Goal: Find specific page/section: Find specific page/section

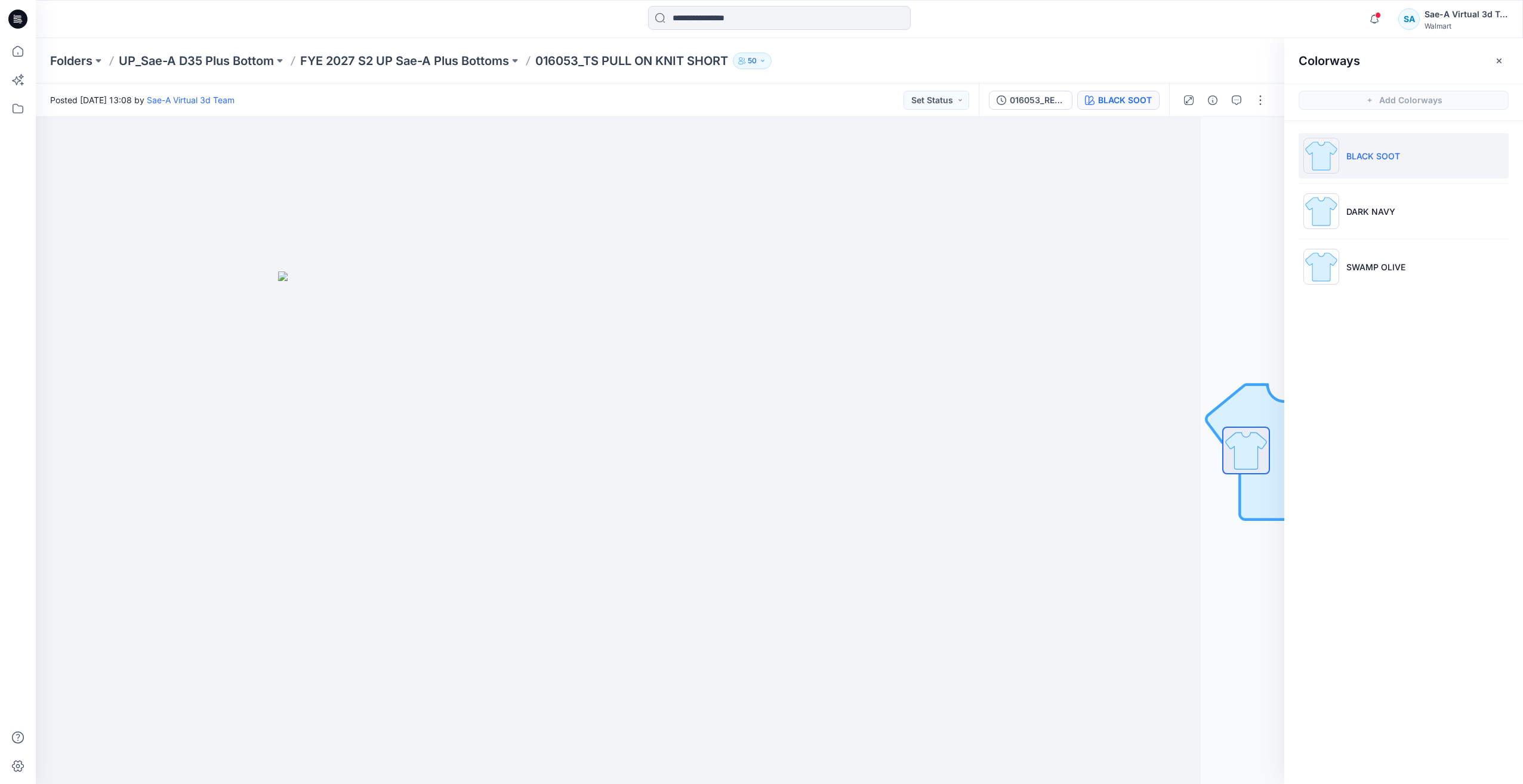
click at [21, 19] on icon at bounding box center [20, 19] width 5 height 1
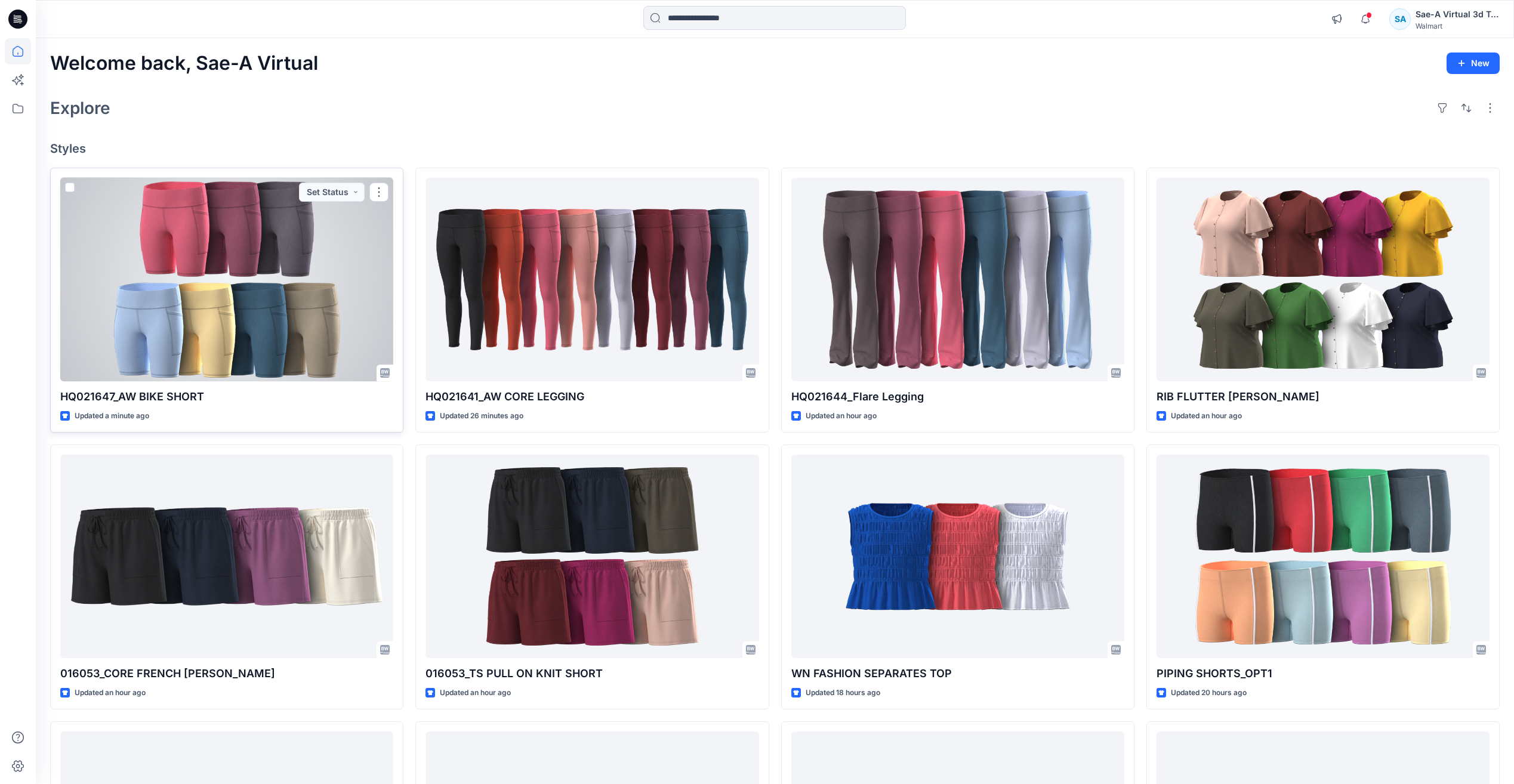
click at [259, 283] on div at bounding box center [227, 280] width 333 height 204
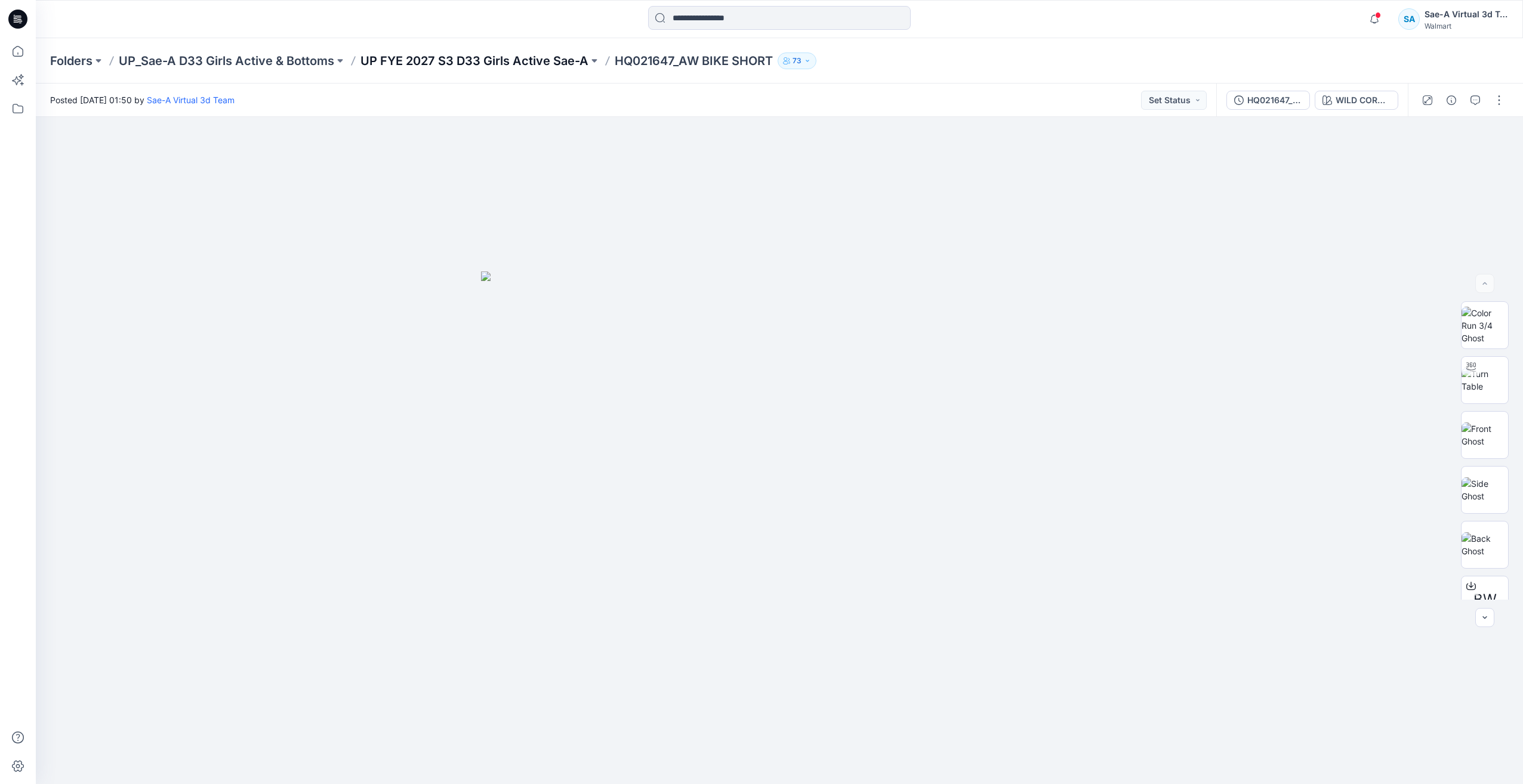
click at [457, 60] on p "UP FYE 2027 S3 D33 Girls Active Sae-A" at bounding box center [474, 61] width 228 height 17
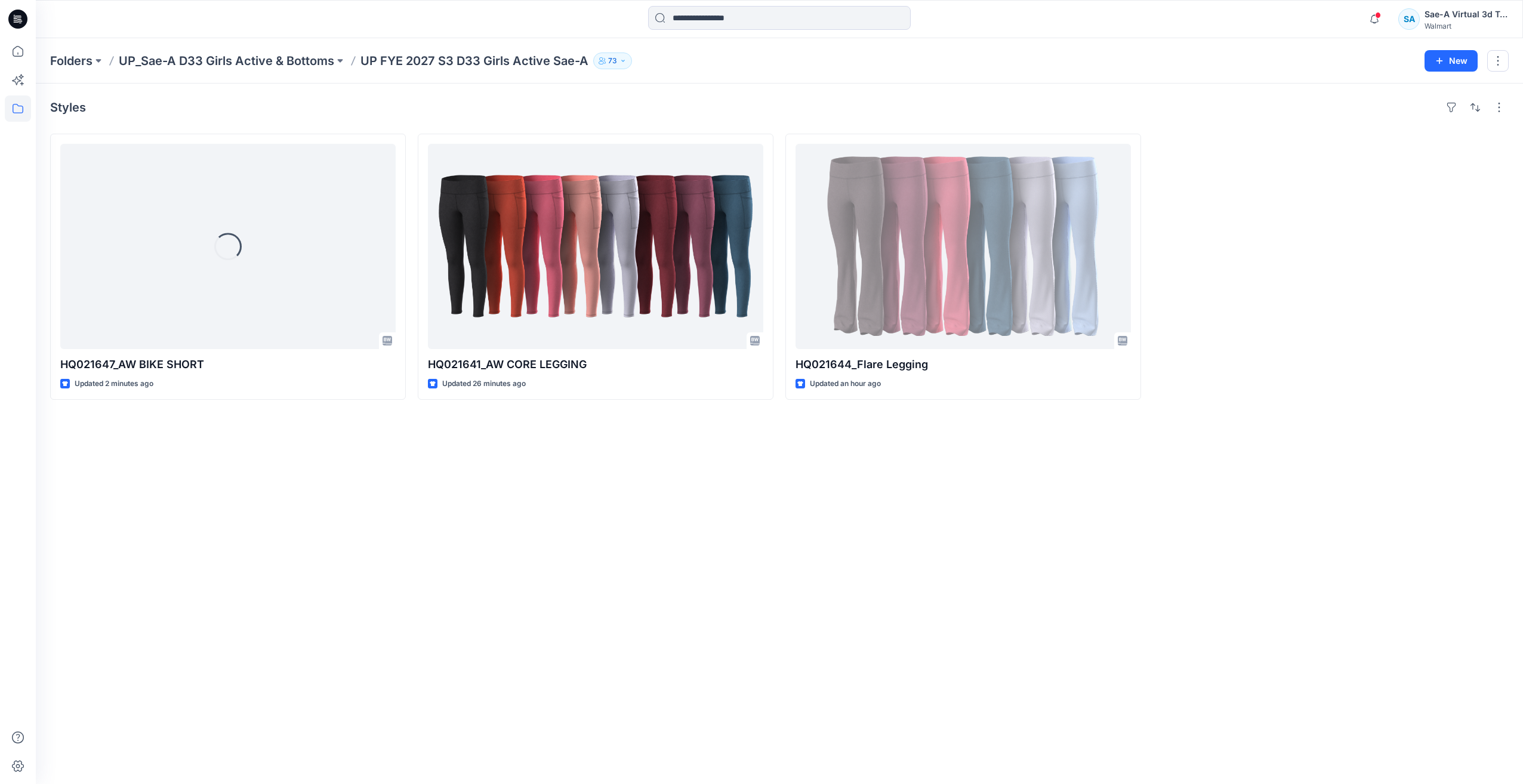
click at [540, 583] on div "Styles Loading... HQ021647_AW BIKE SHORT Updated 2 minutes ago HQ021641_AW CORE…" at bounding box center [779, 434] width 1487 height 700
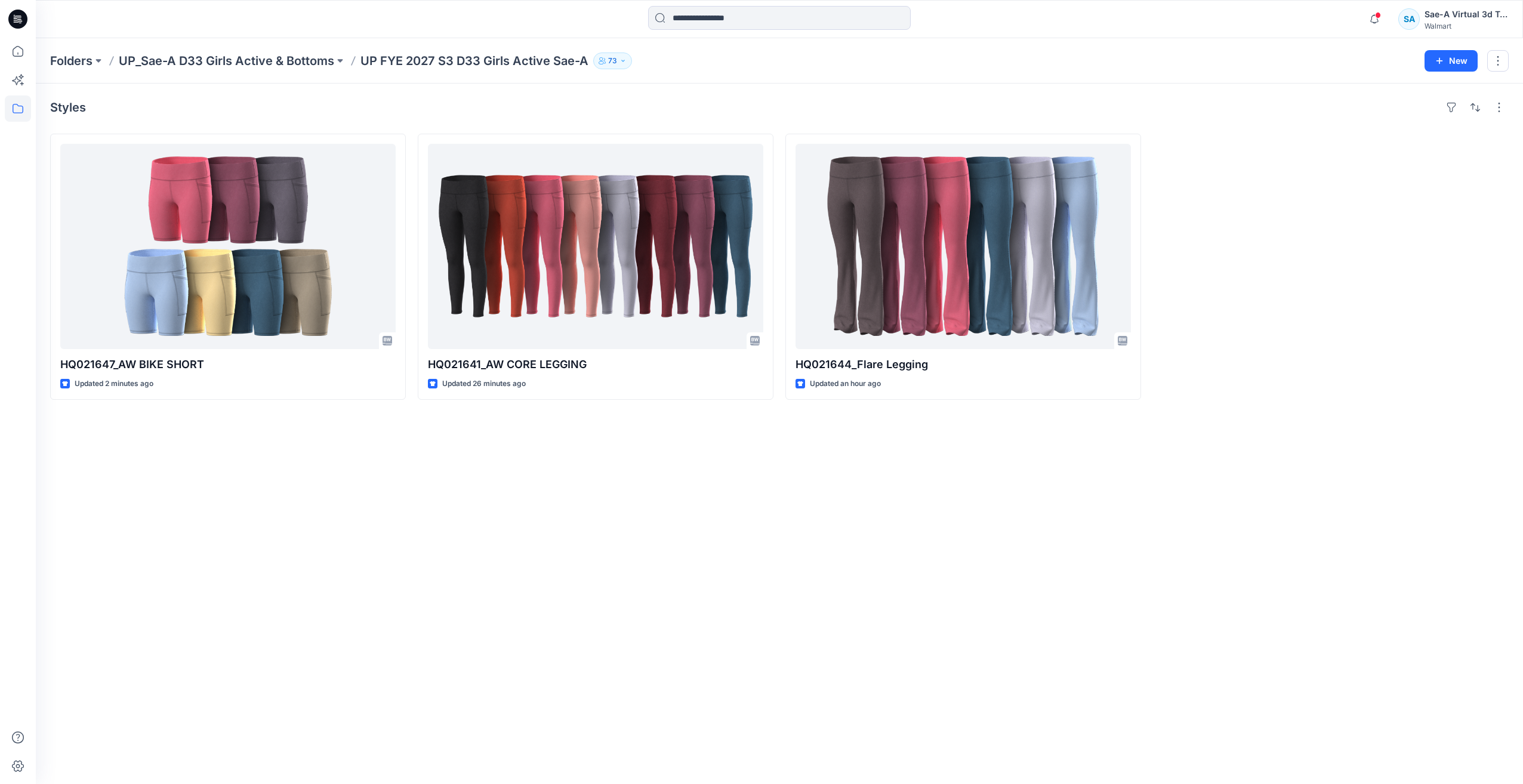
click at [300, 500] on div "Styles HQ021647_AW BIKE SHORT Updated 2 minutes ago HQ021641_AW CORE LEGGING Up…" at bounding box center [779, 434] width 1487 height 700
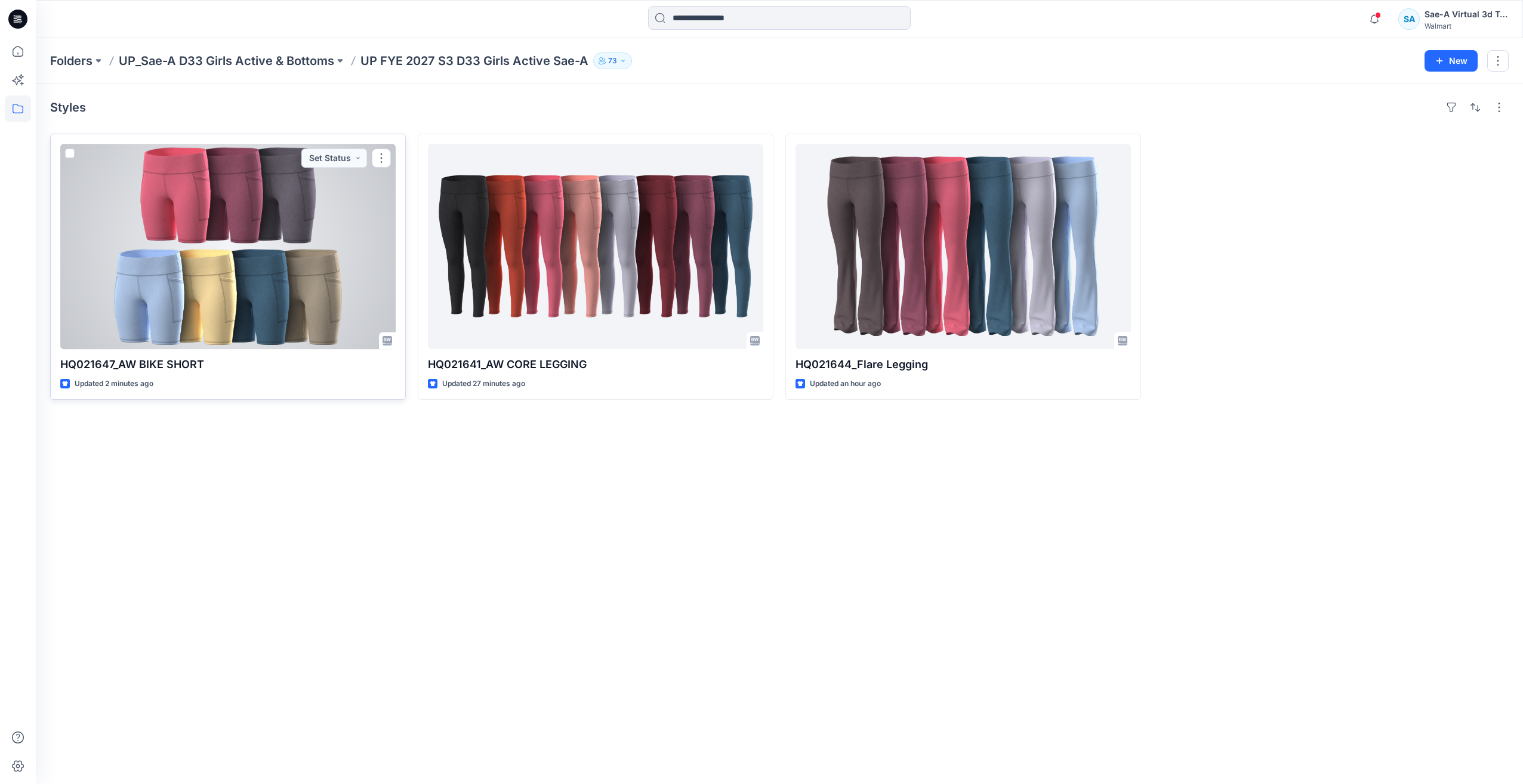
click at [272, 270] on div at bounding box center [228, 246] width 335 height 205
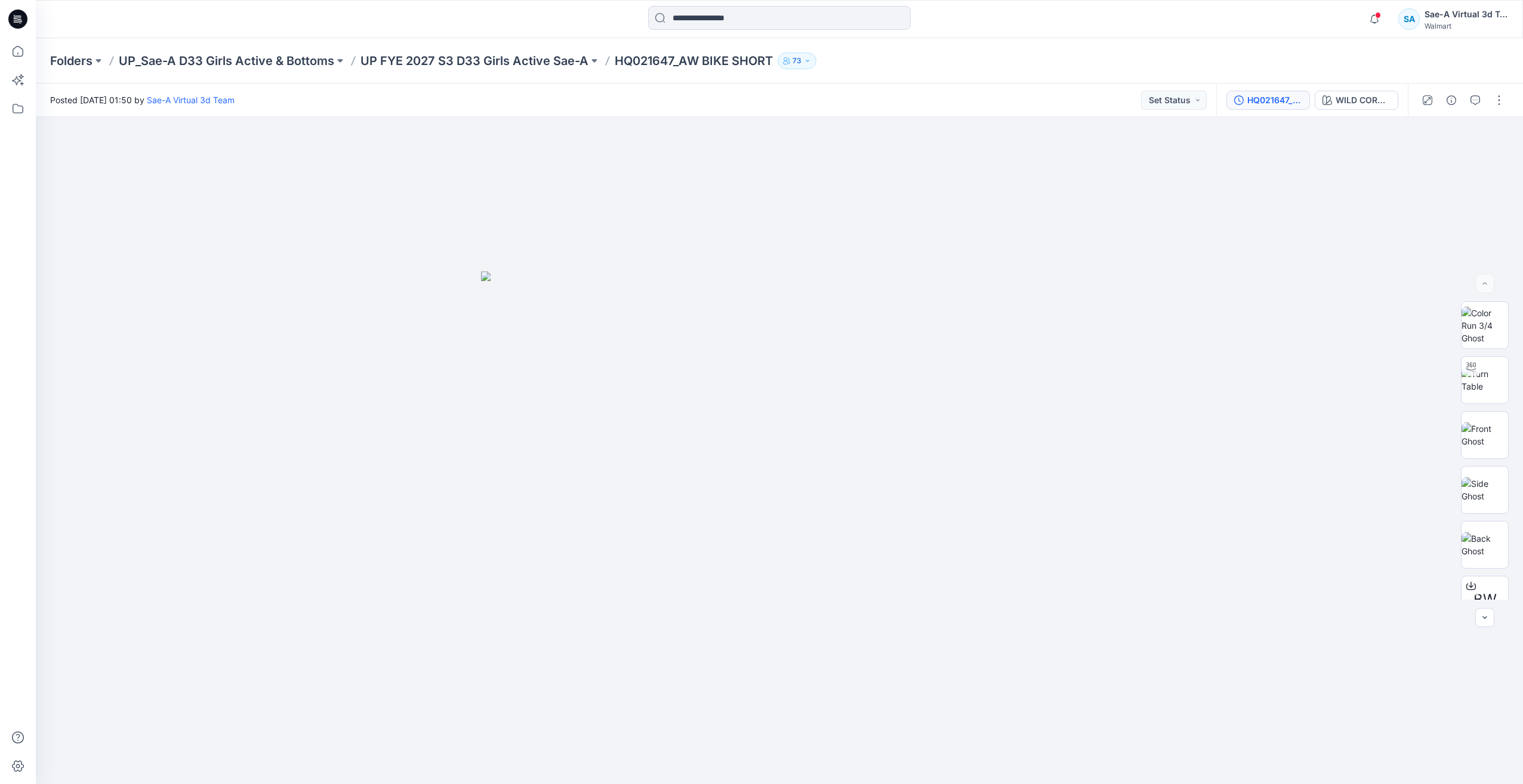
click at [1267, 103] on div "HQ021647_FULL COLORWAYS" at bounding box center [1274, 100] width 55 height 13
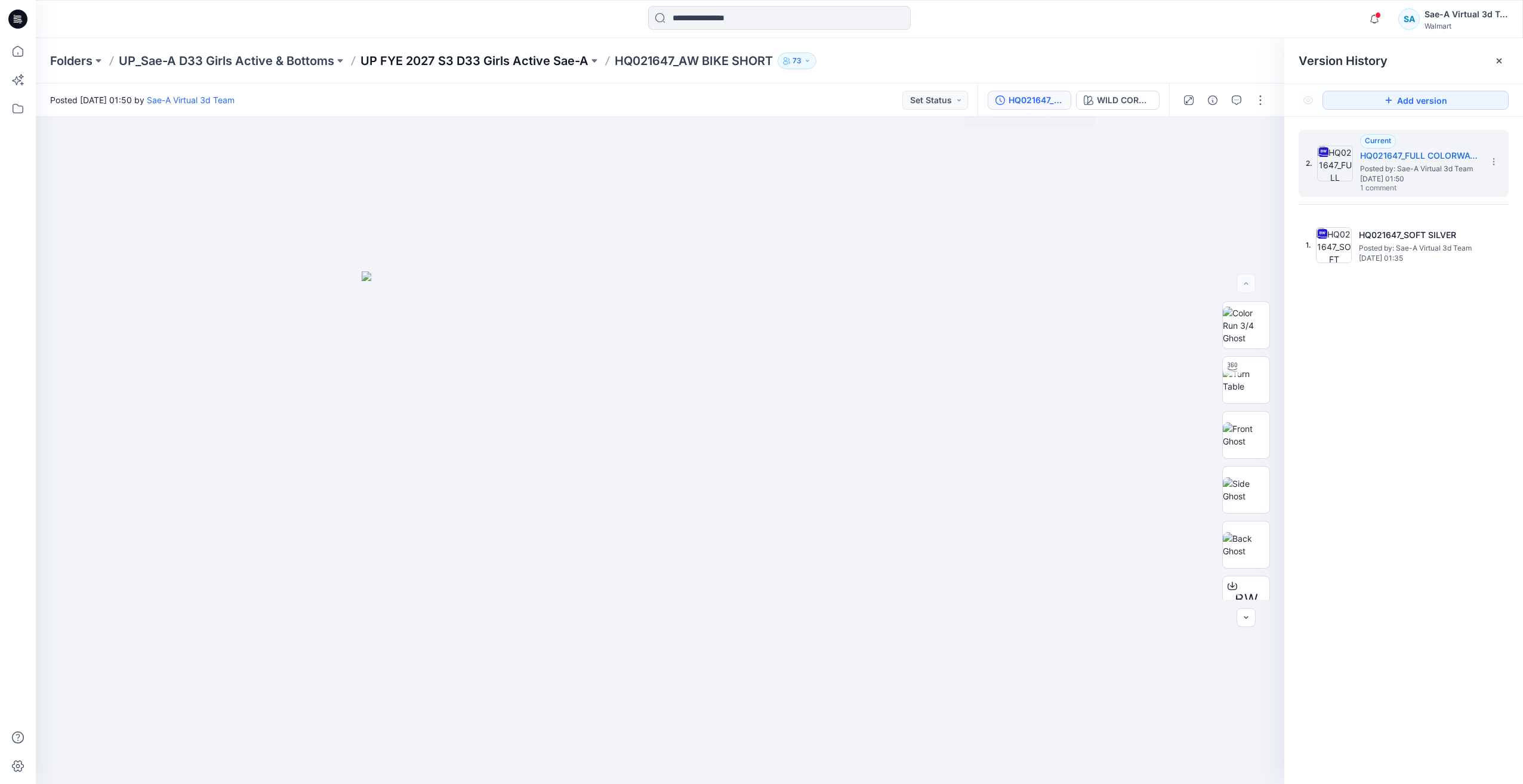
click at [569, 64] on p "UP FYE 2027 S3 D33 Girls Active Sae-A" at bounding box center [474, 61] width 228 height 17
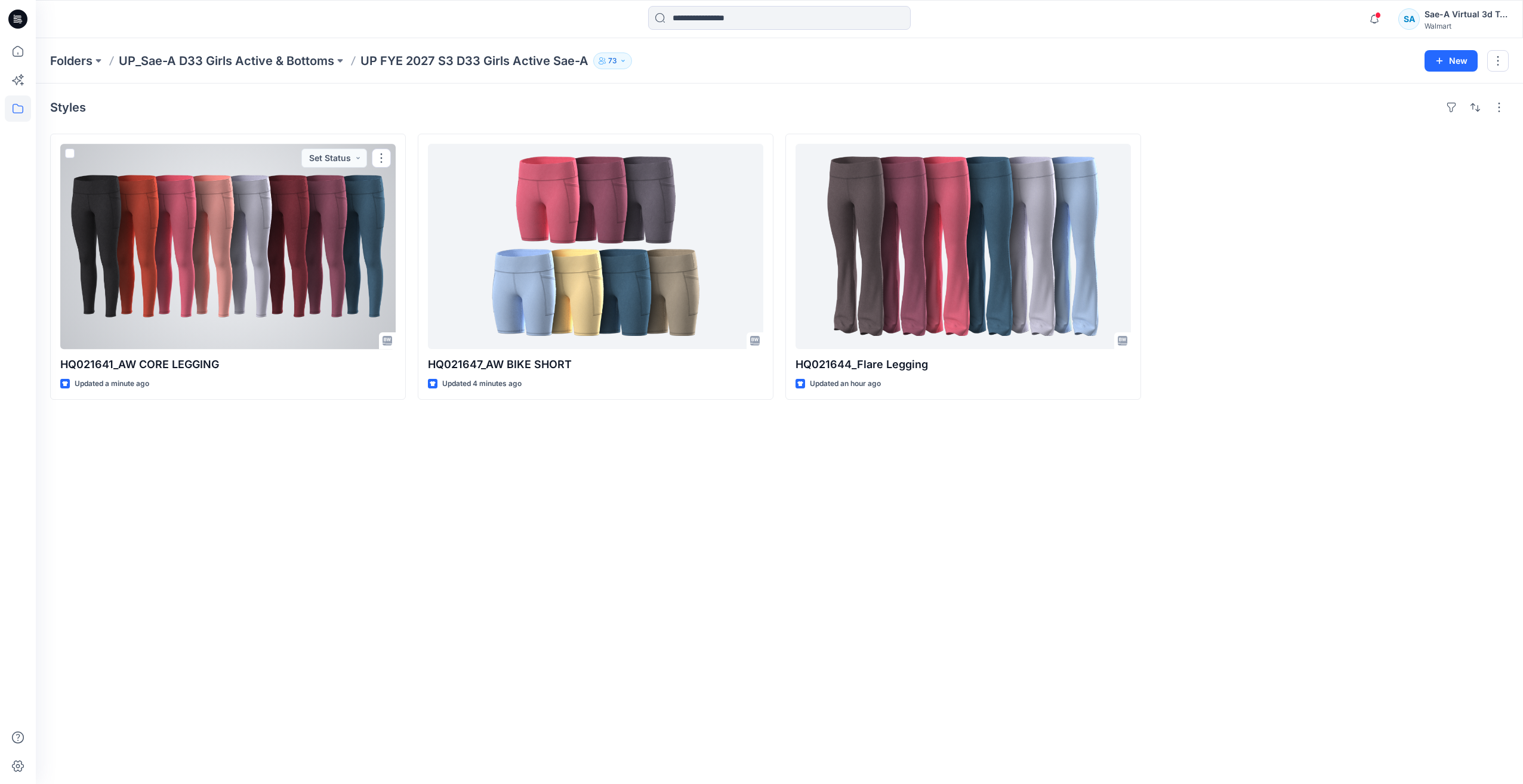
click at [282, 261] on div at bounding box center [228, 246] width 335 height 205
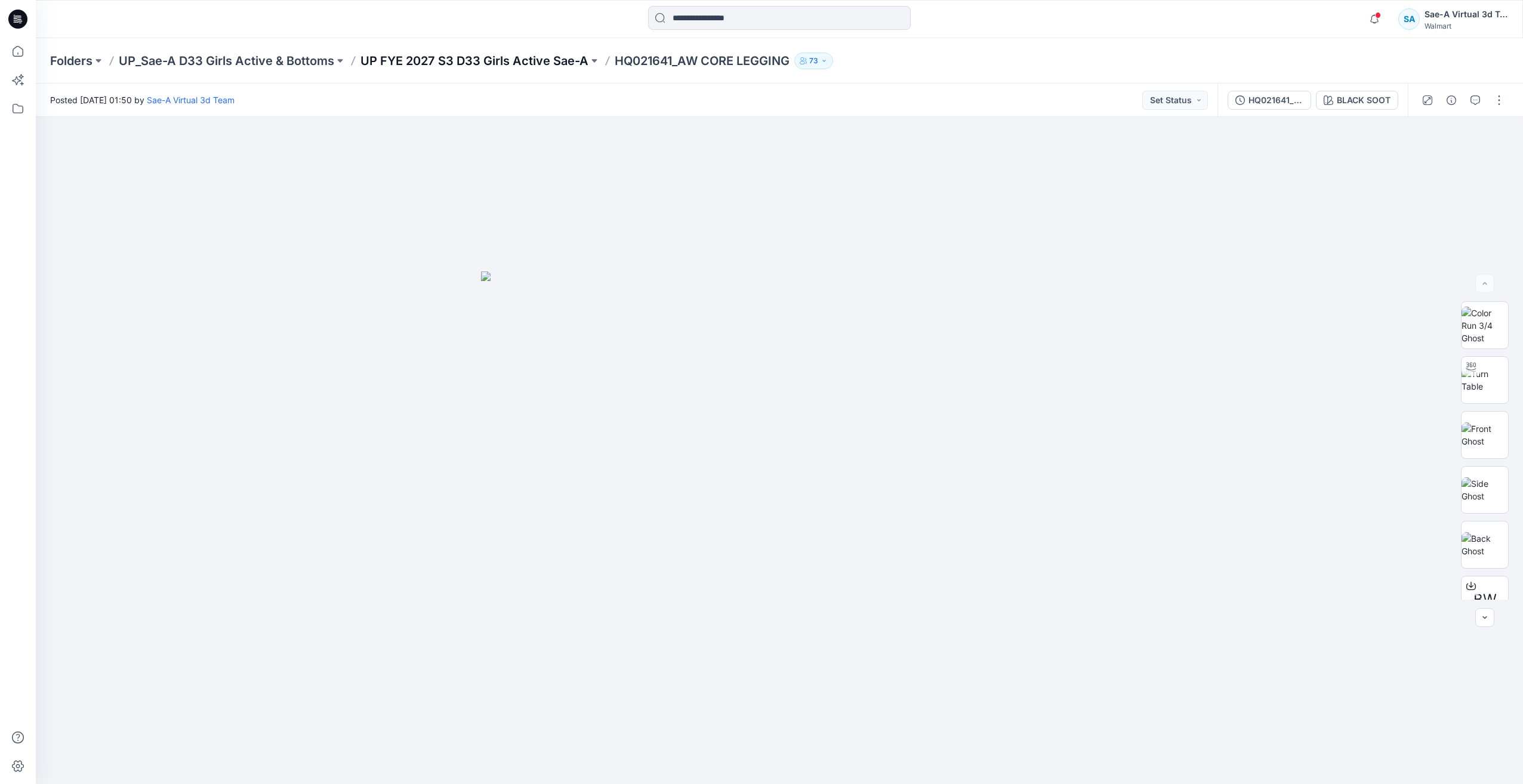
click at [512, 55] on p "UP FYE 2027 S3 D33 Girls Active Sae-A" at bounding box center [474, 61] width 228 height 17
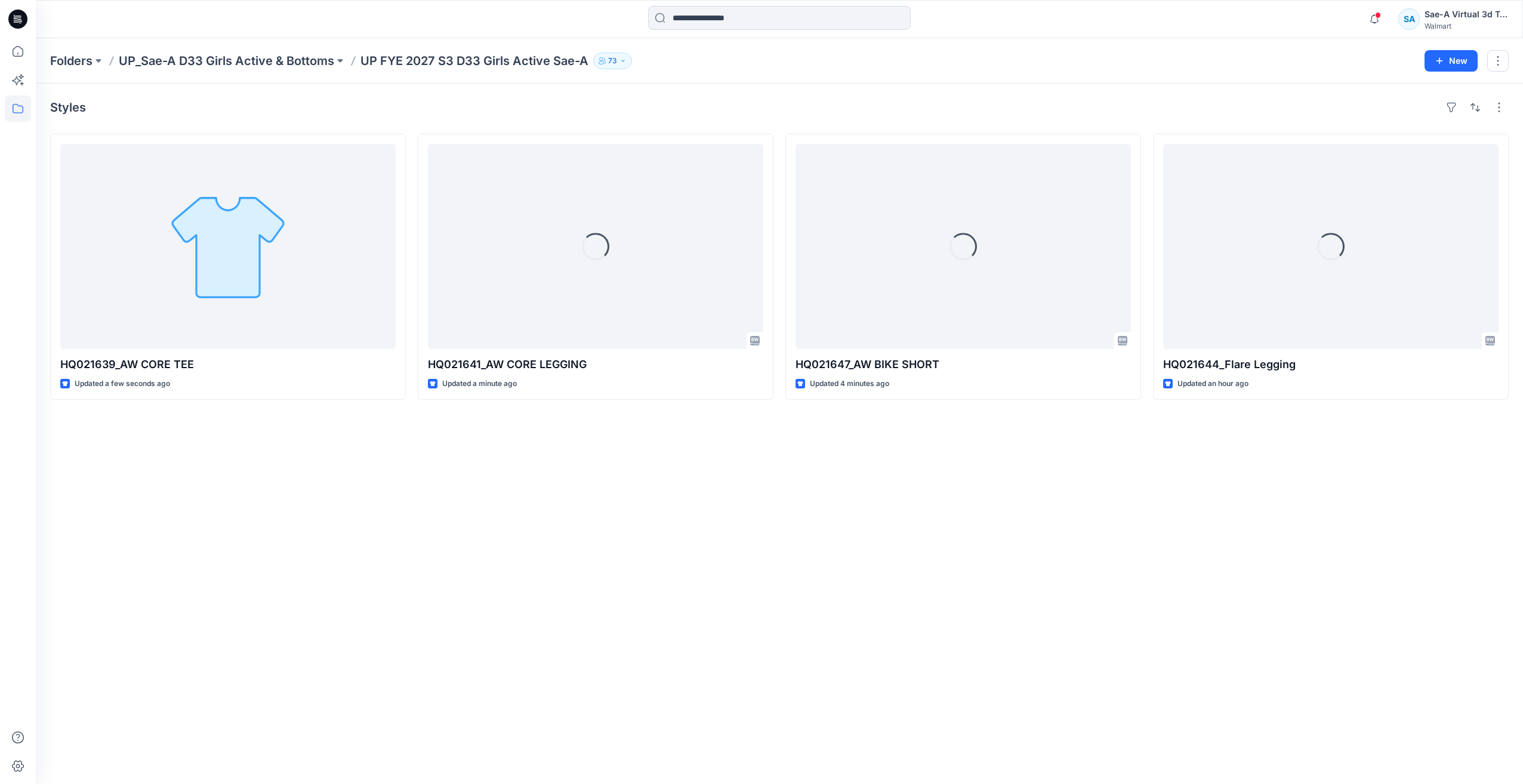
click at [240, 603] on div "Styles HQ021639_AW CORE TEE Updated a few seconds ago Loading... HQ021641_AW CO…" at bounding box center [779, 434] width 1487 height 700
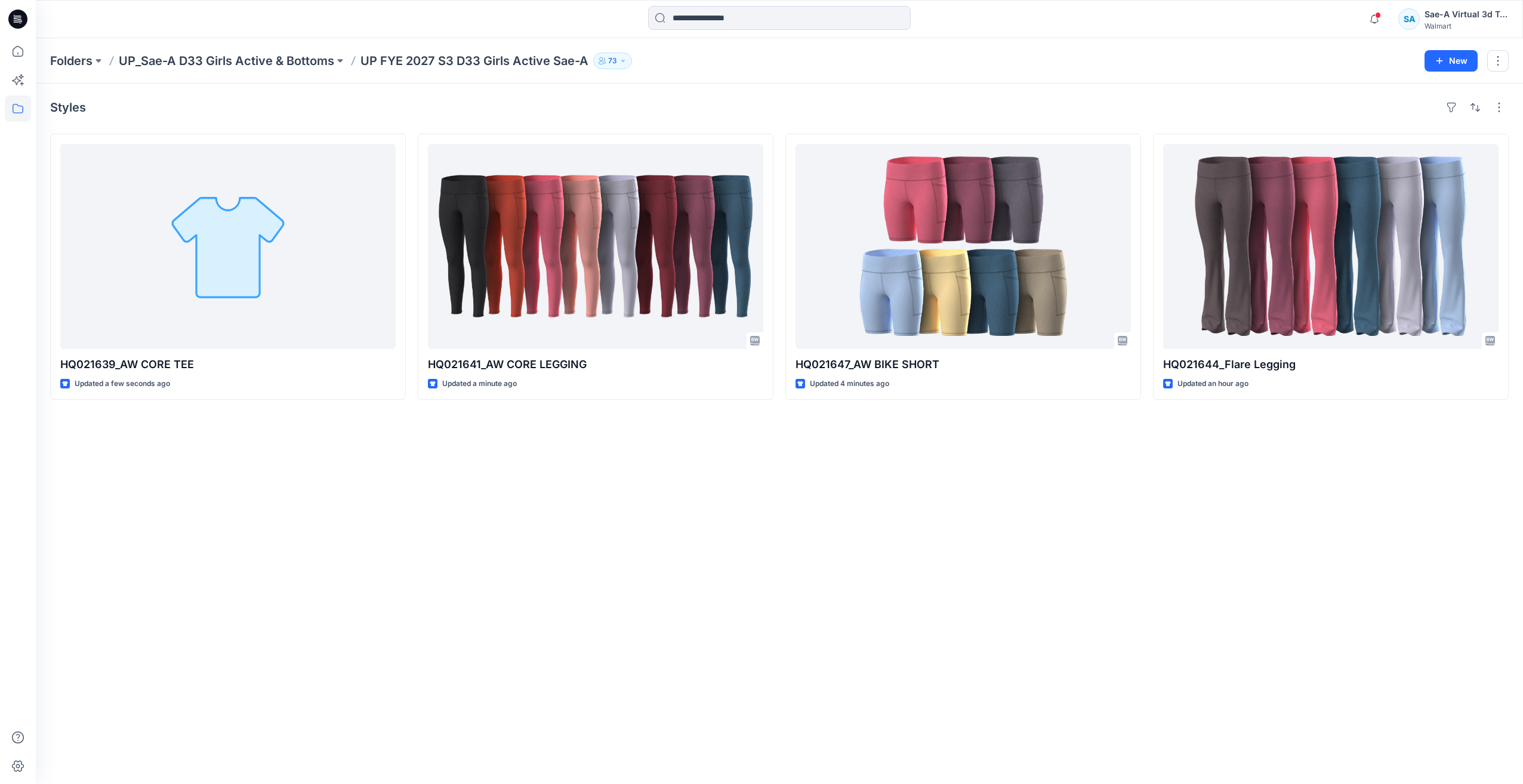
click at [333, 492] on div "Styles HQ021639_AW CORE TEE Updated a few seconds ago HQ021641_AW CORE LEGGING …" at bounding box center [779, 434] width 1487 height 700
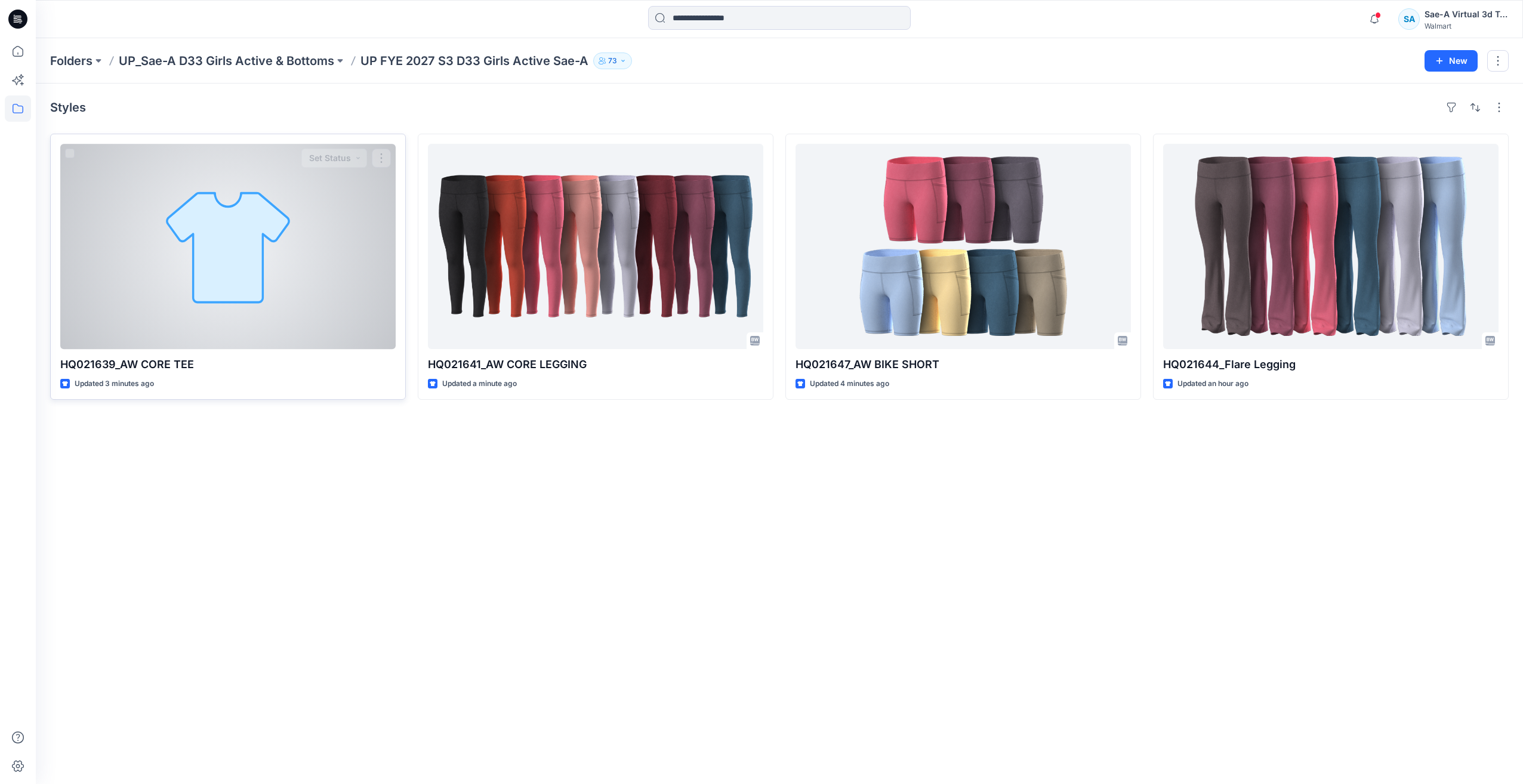
click at [243, 174] on div at bounding box center [228, 246] width 335 height 205
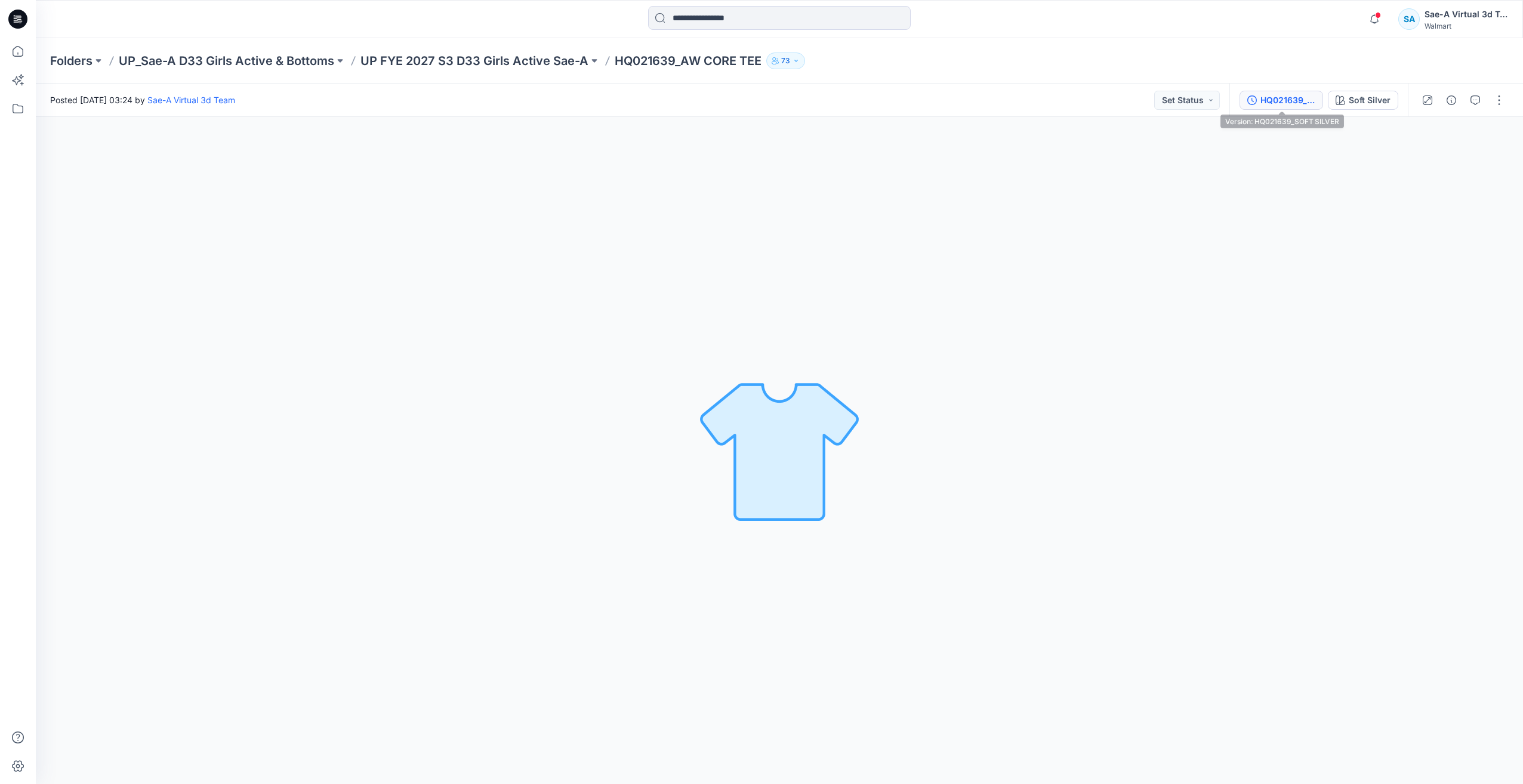
click at [1268, 107] on button "HQ021639_SOFT SILVER" at bounding box center [1281, 100] width 84 height 19
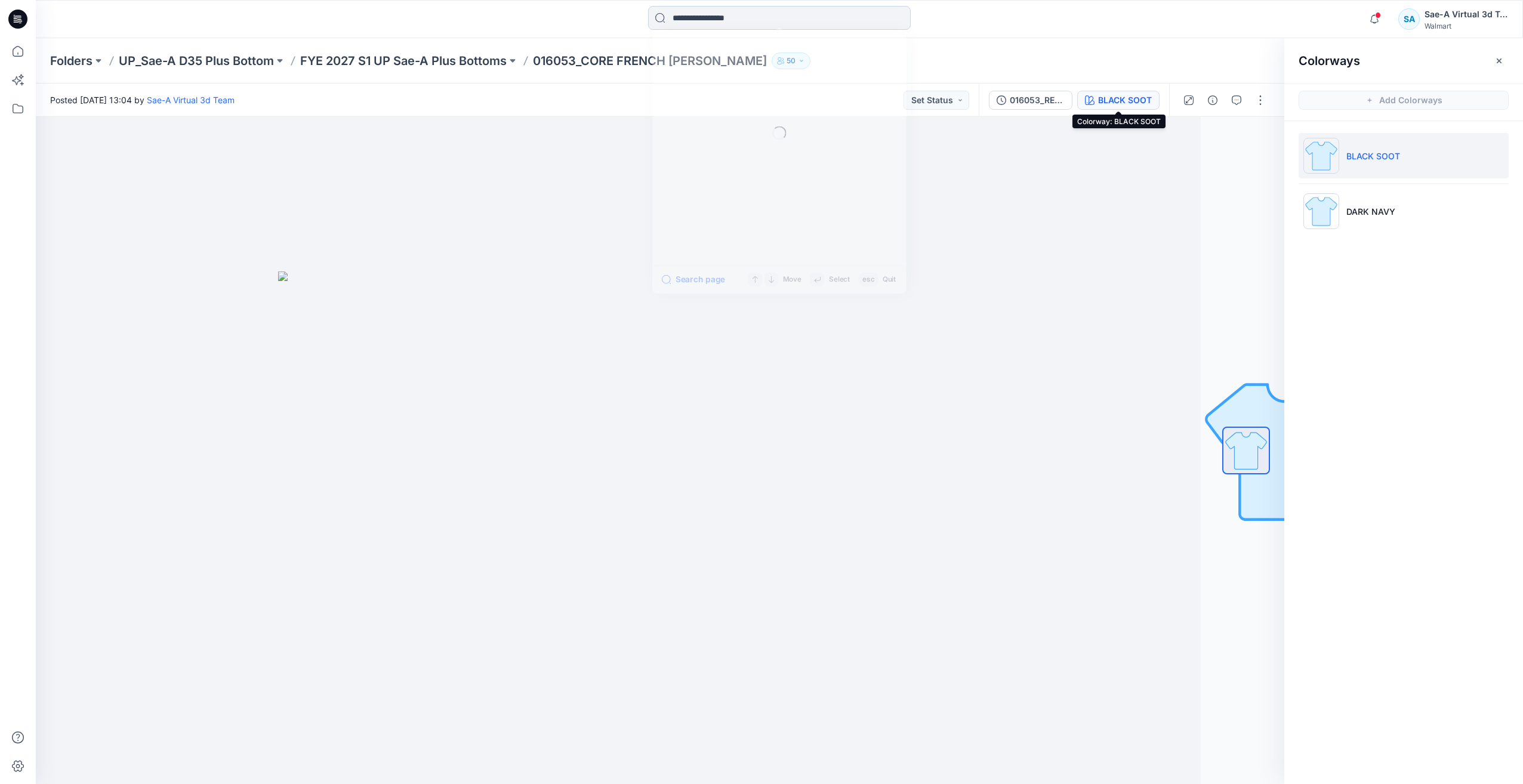
click at [698, 19] on input at bounding box center [780, 18] width 263 height 24
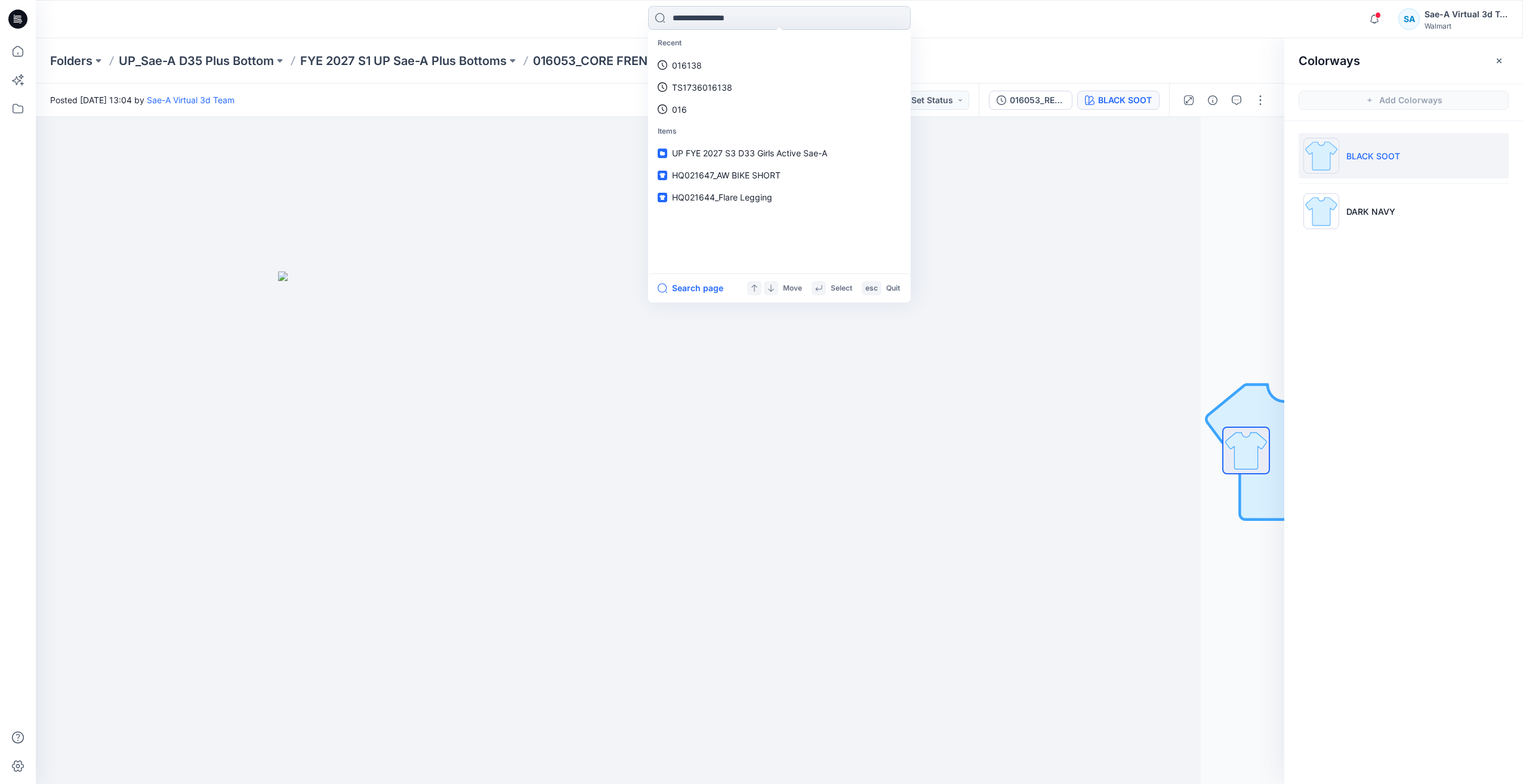
click at [689, 26] on input at bounding box center [780, 18] width 263 height 24
paste input "********"
type input "********"
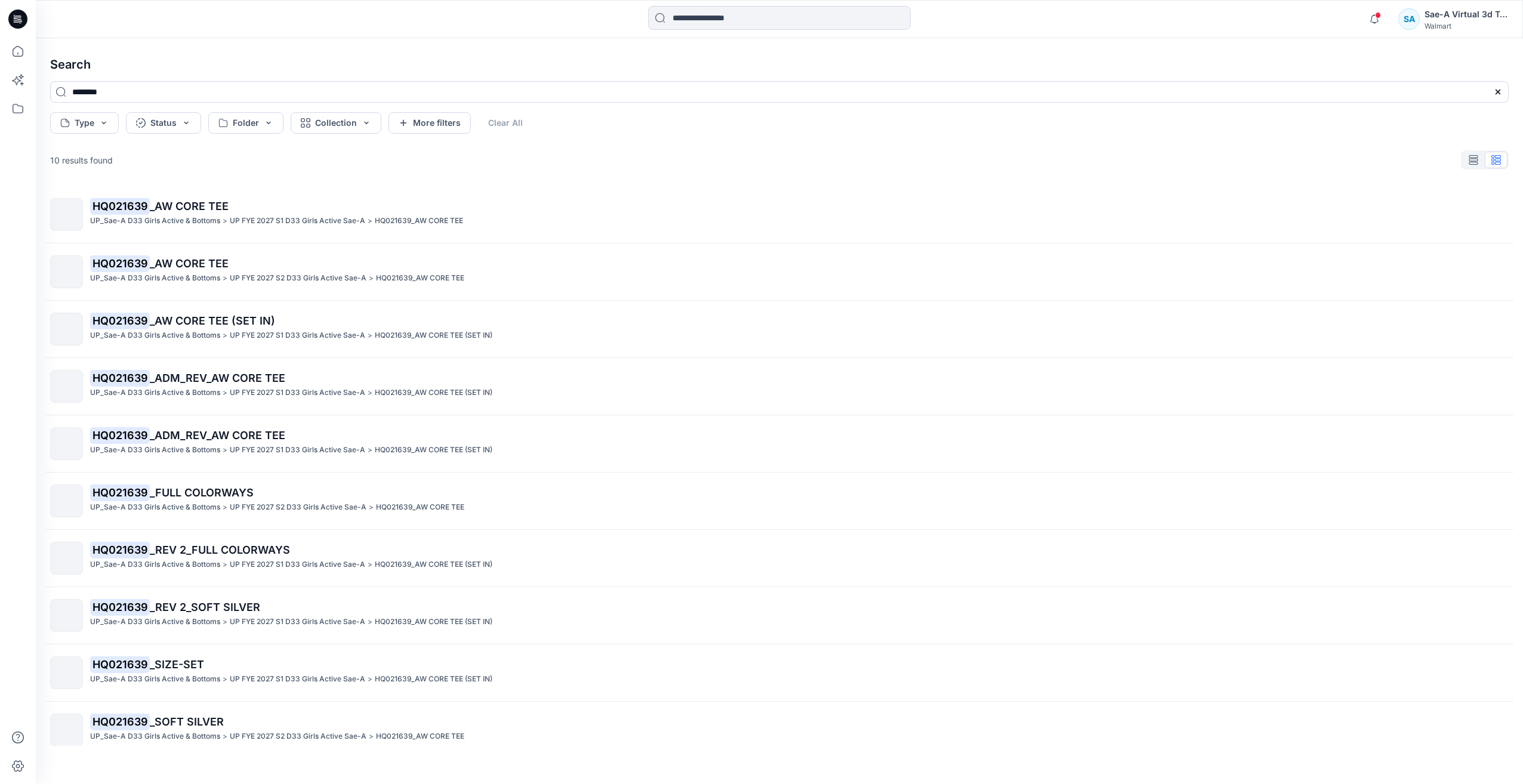
click at [238, 321] on span "_AW CORE TEE (SET IN)" at bounding box center [212, 321] width 125 height 13
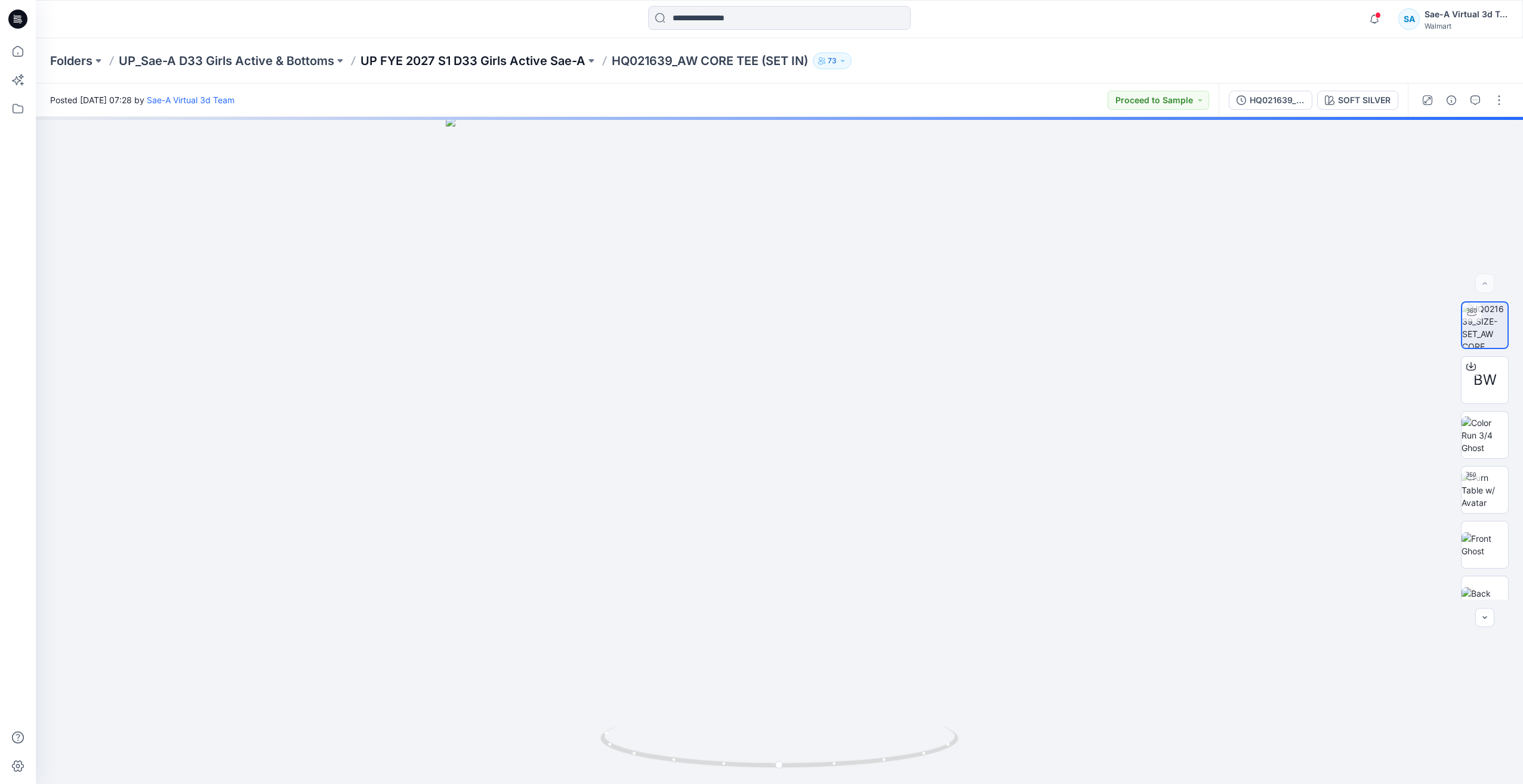
click at [527, 64] on p "UP FYE 2027 S1 D33 Girls Active Sae-A" at bounding box center [473, 61] width 225 height 17
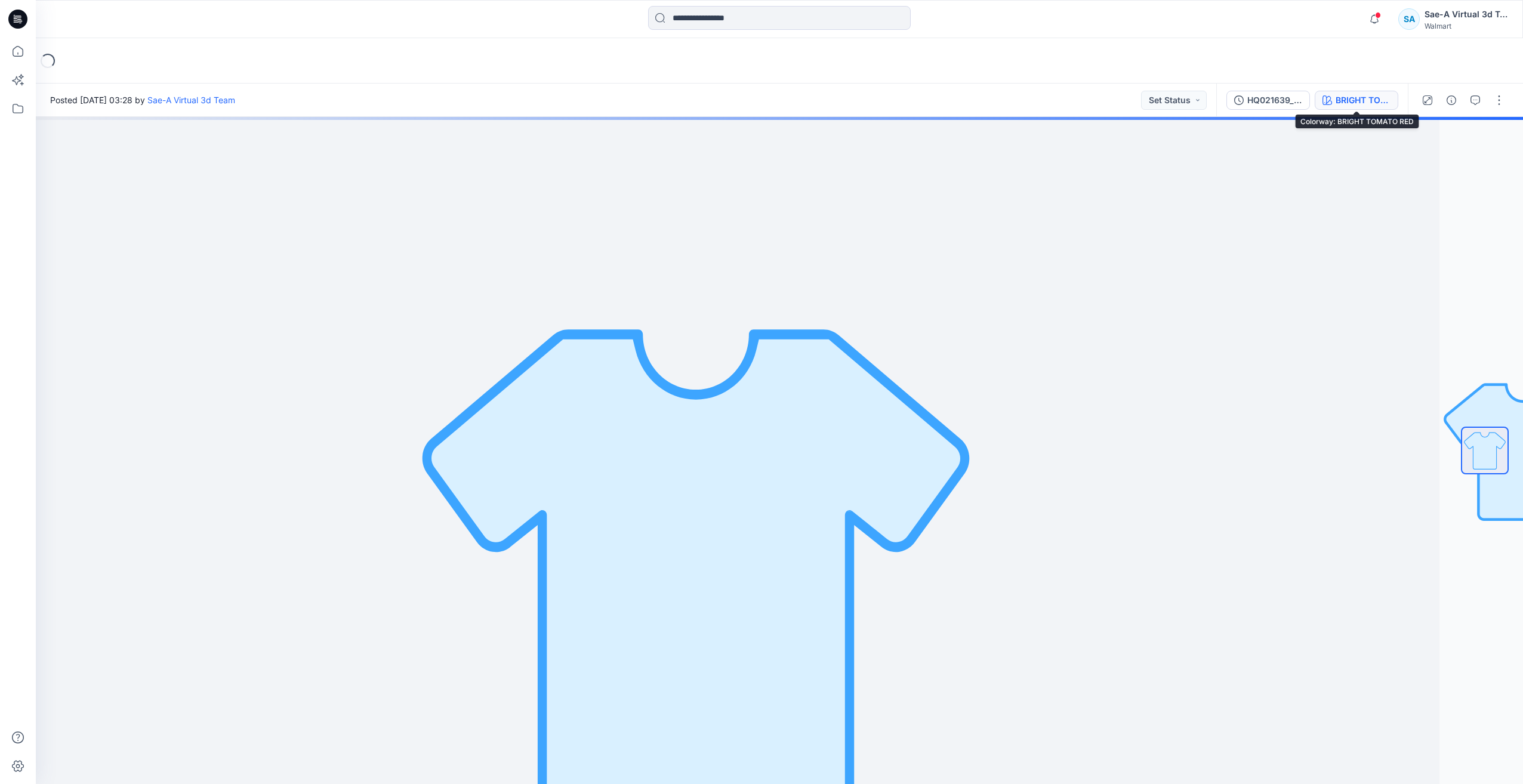
click at [1340, 106] on div "BRIGHT TOMATO RED" at bounding box center [1363, 100] width 55 height 13
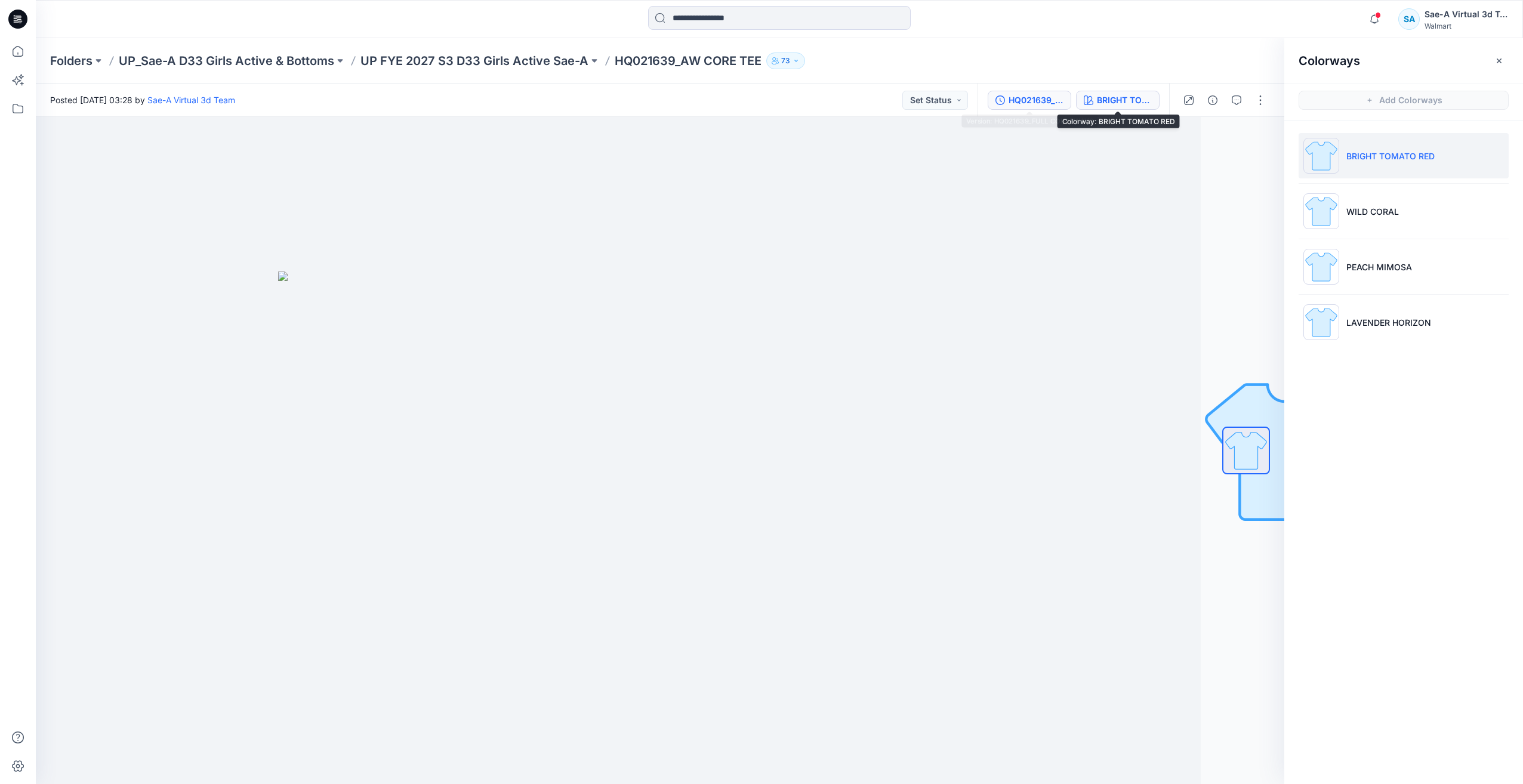
click at [1058, 105] on div "HQ021639_FULL COLORWAYS" at bounding box center [1036, 100] width 55 height 13
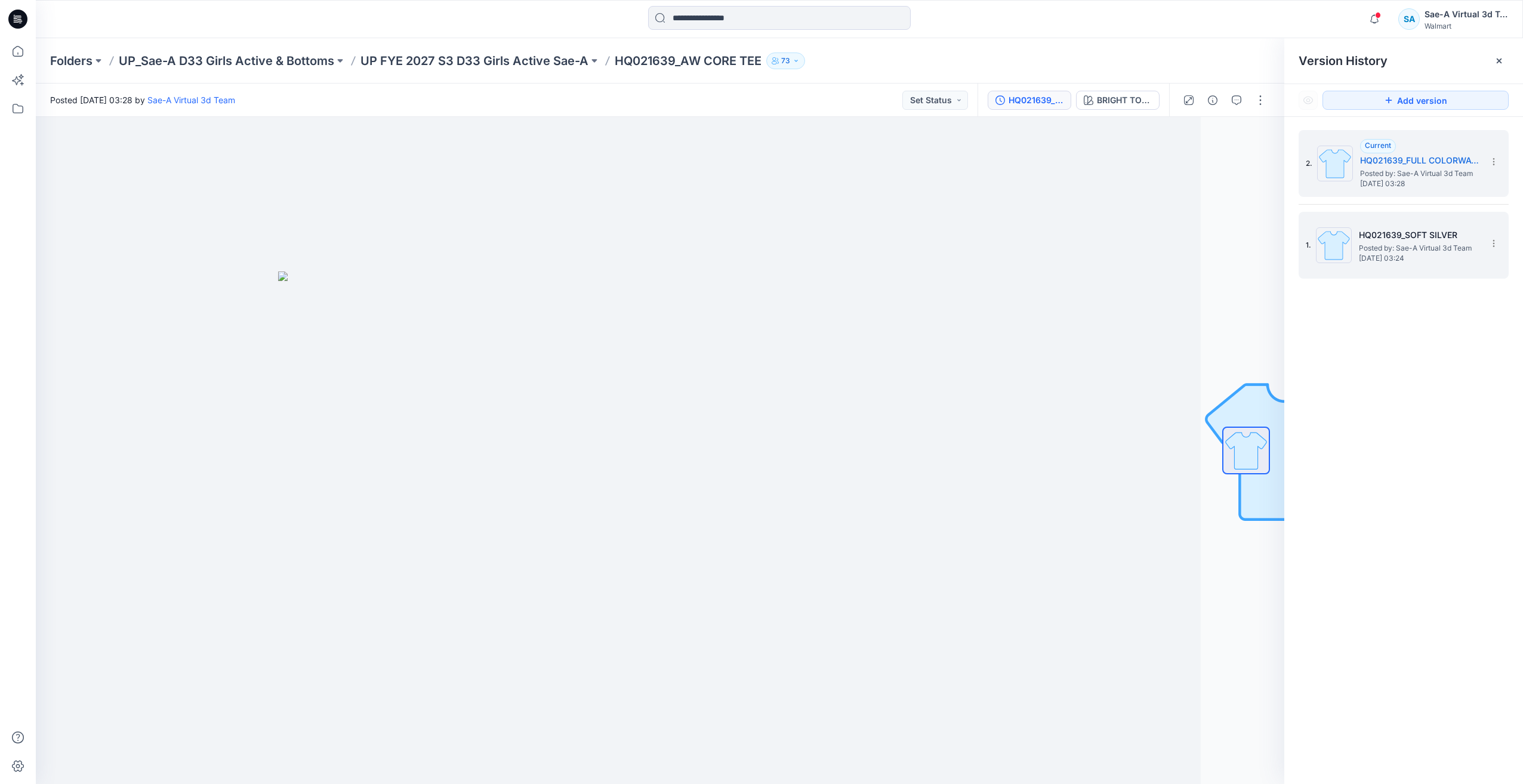
click at [1404, 238] on h5 "HQ021639_SOFT SILVER" at bounding box center [1419, 235] width 119 height 14
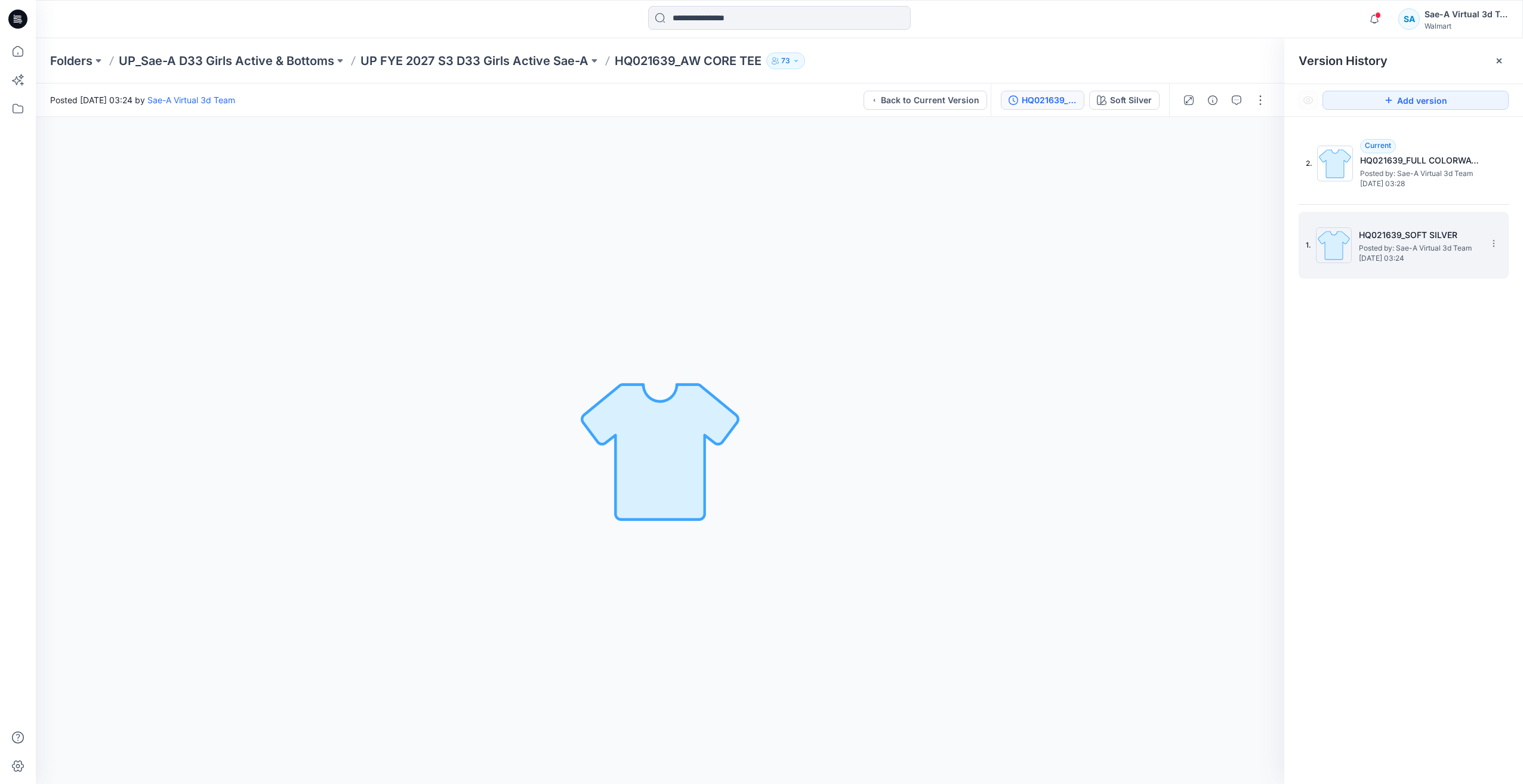
click at [1409, 238] on h5 "HQ021639_SOFT SILVER" at bounding box center [1419, 235] width 119 height 14
click at [1150, 102] on div "Soft Silver" at bounding box center [1131, 100] width 42 height 13
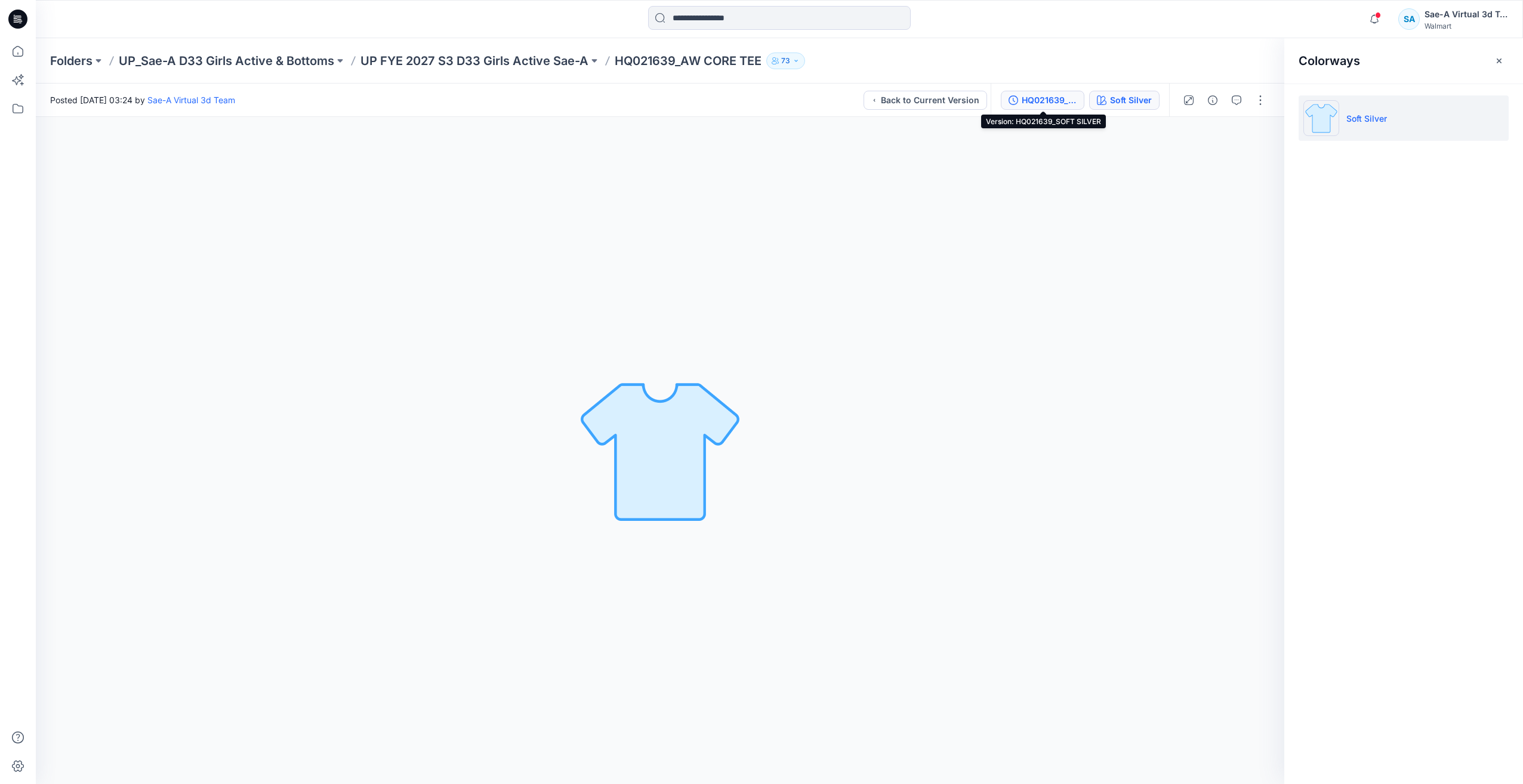
click at [1056, 99] on div "HQ021639_SOFT SILVER" at bounding box center [1049, 100] width 55 height 13
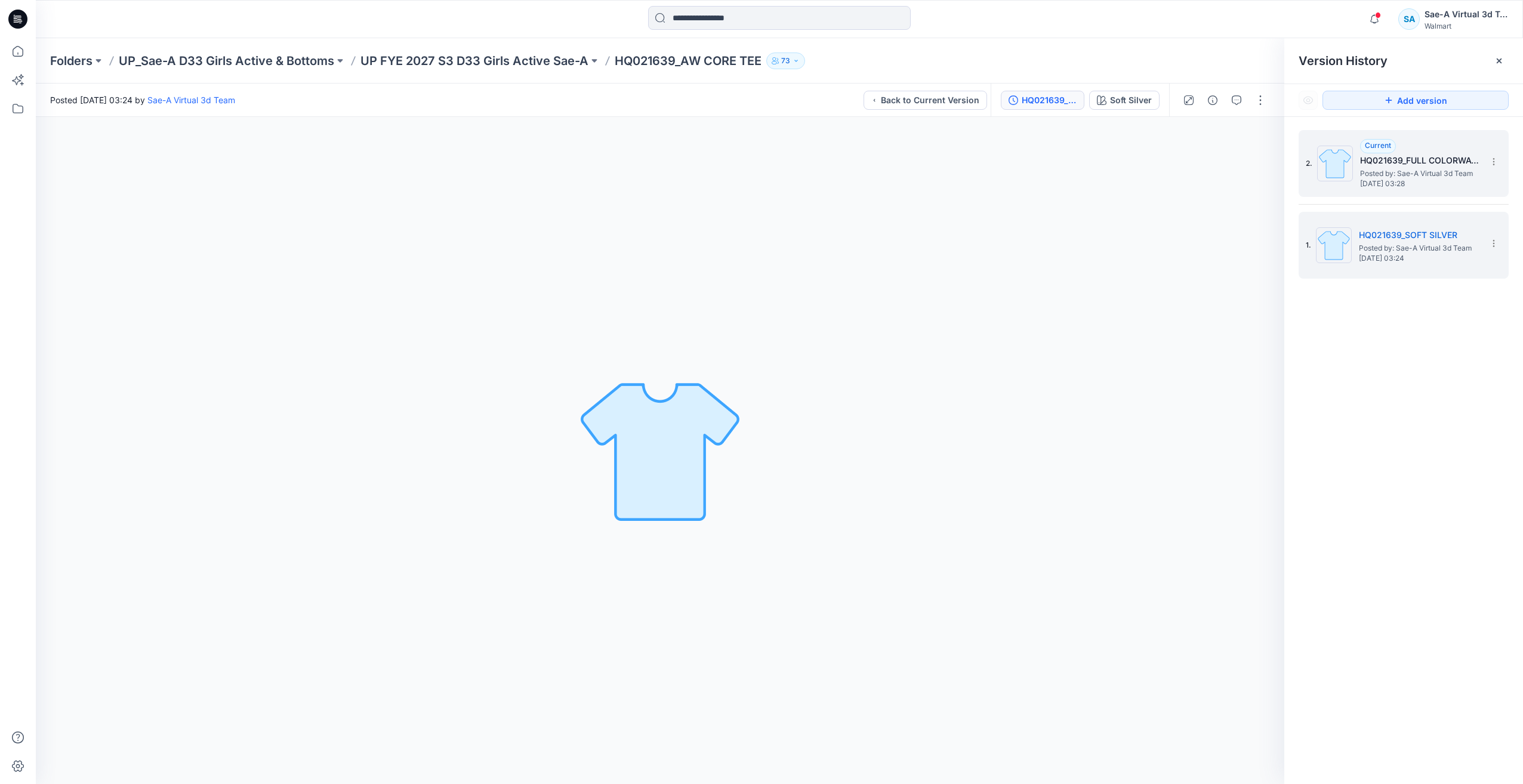
click at [1393, 172] on span "Posted by: Sae-A Virtual 3d Team" at bounding box center [1420, 174] width 119 height 12
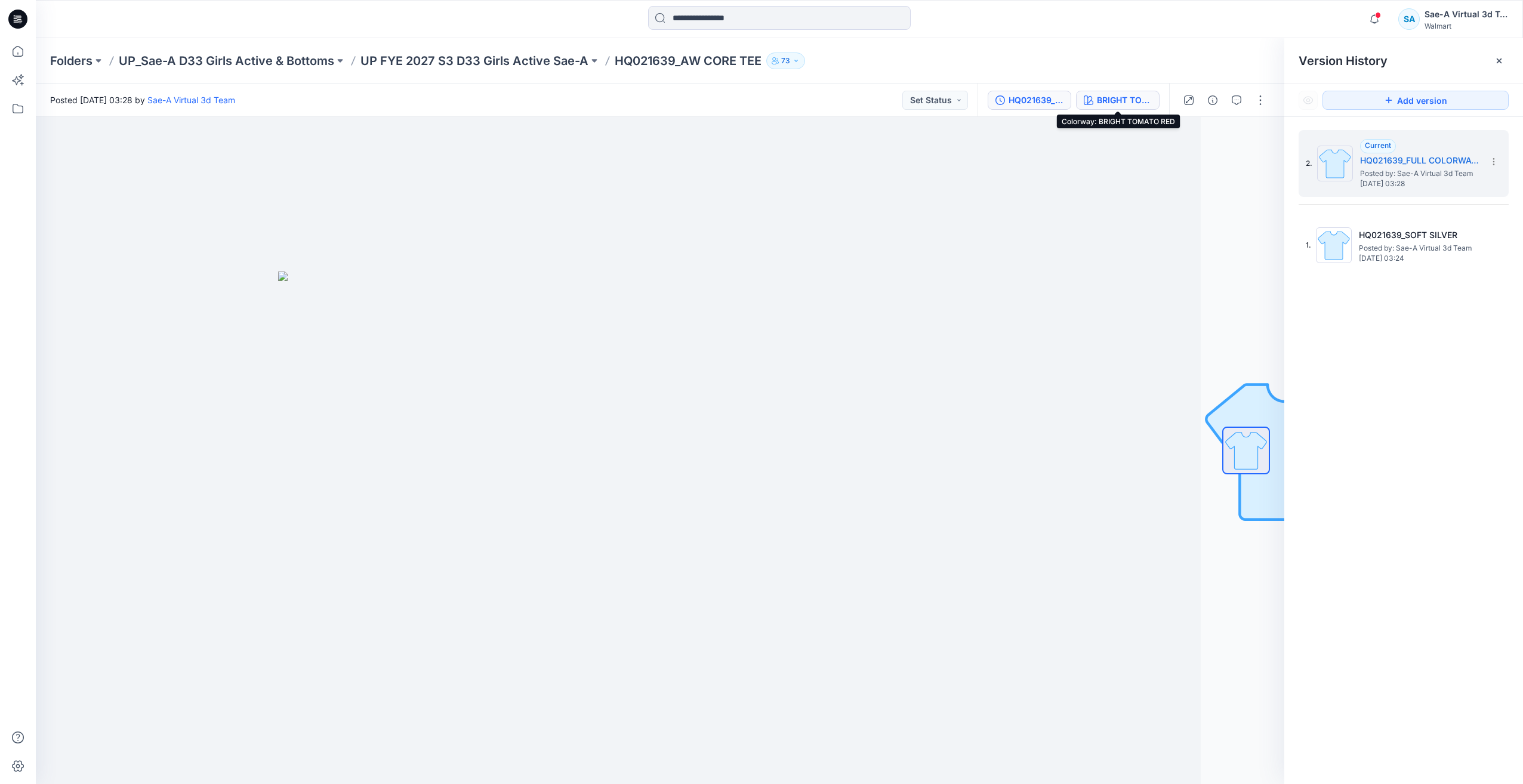
click at [1146, 100] on div "BRIGHT TOMATO RED" at bounding box center [1124, 100] width 55 height 13
